Goal: Information Seeking & Learning: Learn about a topic

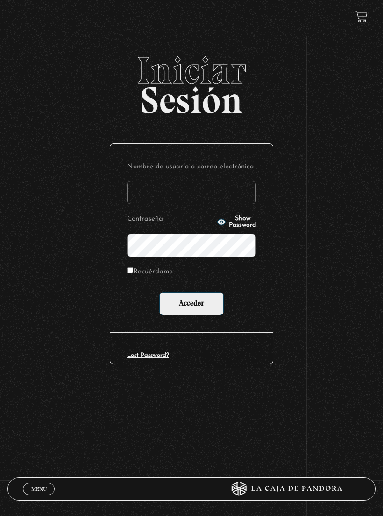
click at [133, 269] on input "Recuérdame" at bounding box center [130, 271] width 6 height 6
checkbox input "true"
click at [189, 196] on input "Nombre de usuario o correo electrónico" at bounding box center [191, 192] width 129 height 23
type input "[EMAIL_ADDRESS][DOMAIN_NAME]"
click at [214, 300] on input "Acceder" at bounding box center [191, 303] width 64 height 23
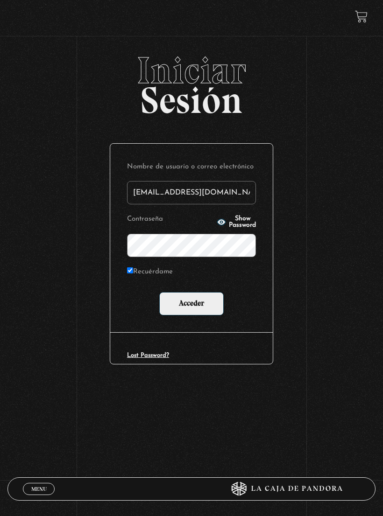
click at [232, 225] on span "Show Password" at bounding box center [242, 222] width 27 height 13
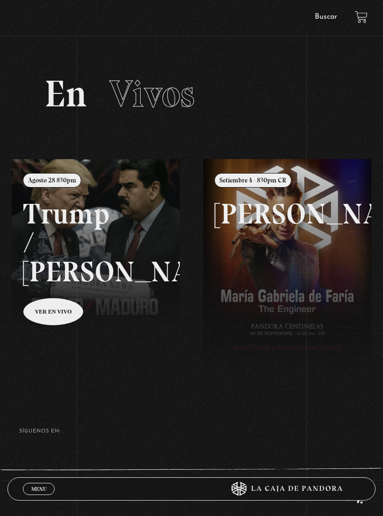
click at [332, 14] on link "Buscar" at bounding box center [326, 16] width 22 height 7
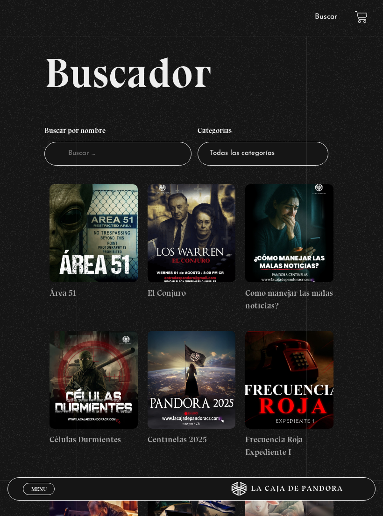
click at [246, 148] on select "Todas las categorías 11:11 Humanitario (1) Amo los [DATE] (2) Análisis de serie…" at bounding box center [262, 154] width 131 height 24
select select "centinelas"
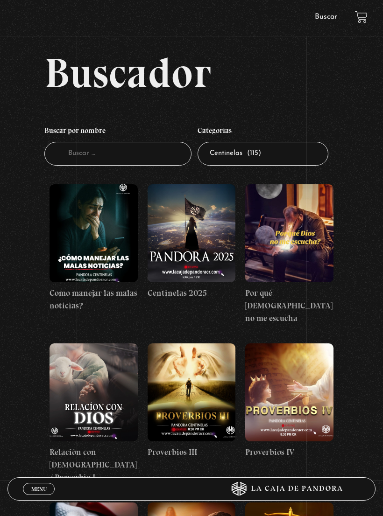
click at [30, 486] on link "Menu Cerrar" at bounding box center [39, 489] width 32 height 12
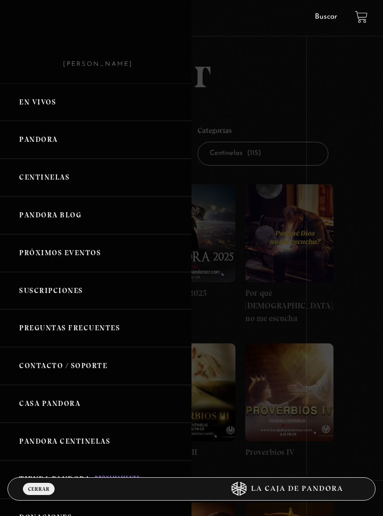
click at [67, 171] on link "Centinelas" at bounding box center [95, 178] width 191 height 38
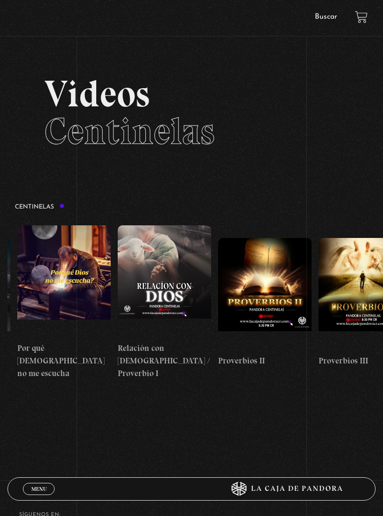
scroll to position [0, 190]
click at [272, 268] on figure at bounding box center [264, 294] width 93 height 112
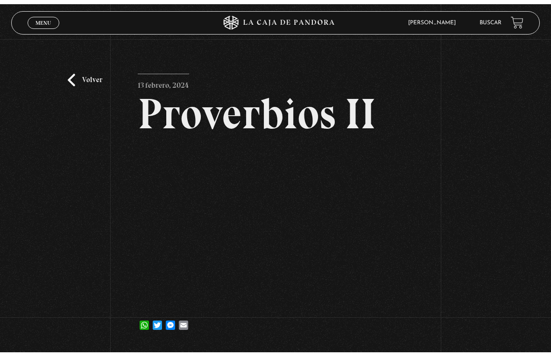
scroll to position [11, 0]
